Goal: Task Accomplishment & Management: Use online tool/utility

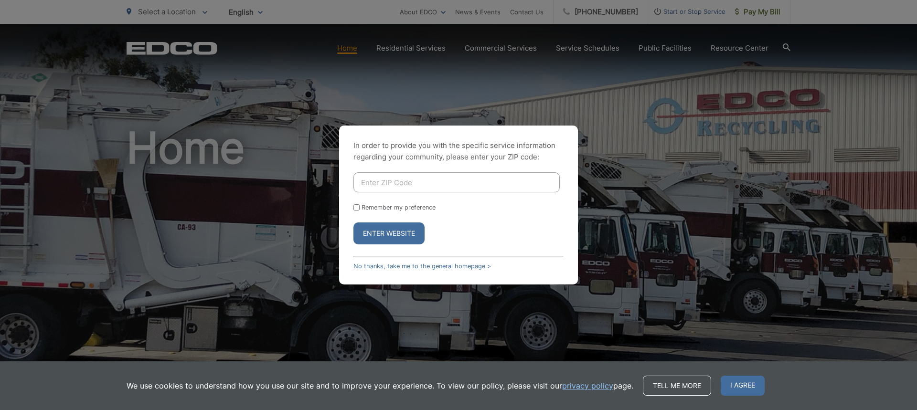
click at [369, 188] on input "Enter ZIP Code" at bounding box center [456, 182] width 206 height 20
type input "92109"
click at [353, 207] on input "Remember my preference" at bounding box center [356, 207] width 6 height 6
checkbox input "true"
click at [382, 233] on button "Enter Website" at bounding box center [388, 234] width 71 height 22
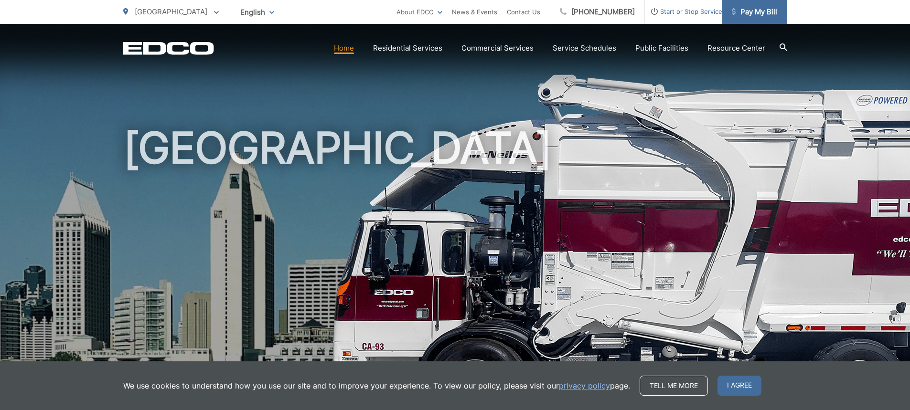
click at [743, 13] on span "Pay My Bill" at bounding box center [753, 11] width 45 height 11
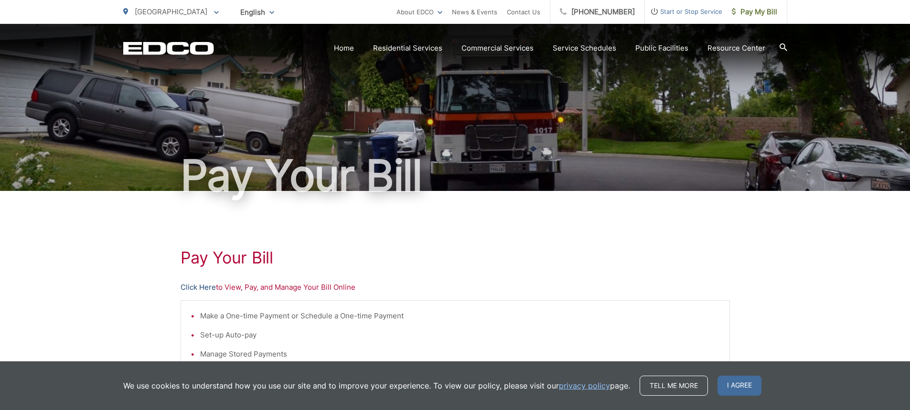
click at [201, 288] on link "Click Here" at bounding box center [197, 287] width 35 height 11
